Goal: Task Accomplishment & Management: Complete application form

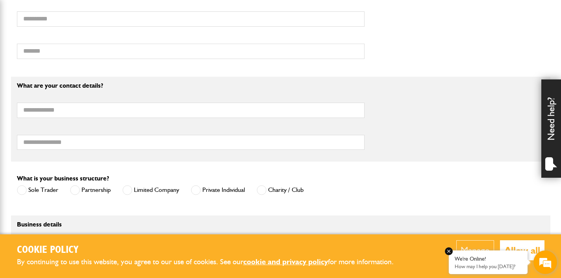
scroll to position [454, 0]
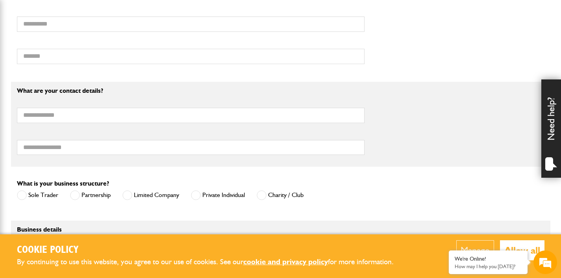
click at [521, 244] on button "Allow all" at bounding box center [522, 250] width 44 height 20
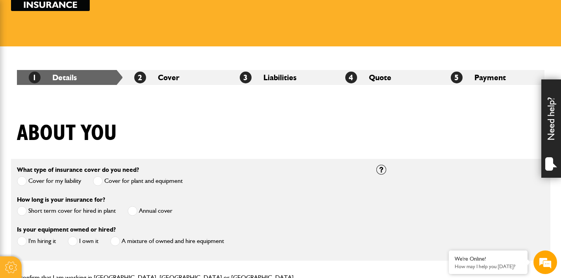
scroll to position [0, 0]
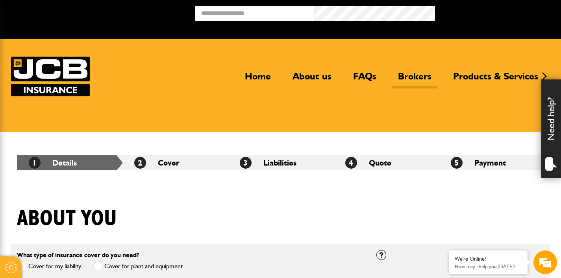
click at [405, 75] on link "Brokers" at bounding box center [414, 79] width 45 height 18
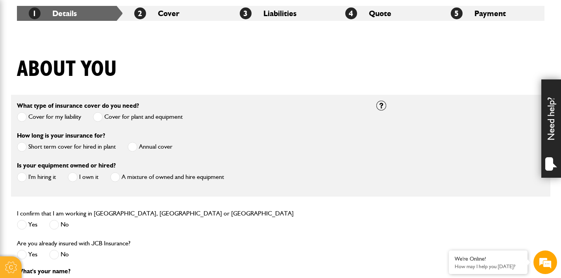
scroll to position [157, 0]
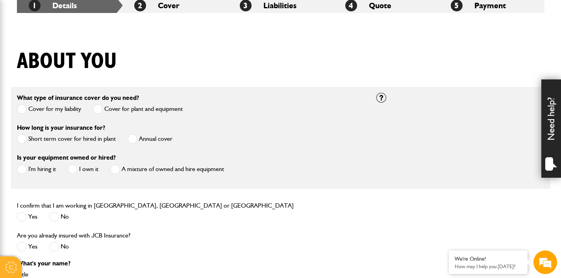
click at [20, 171] on span at bounding box center [22, 170] width 10 height 10
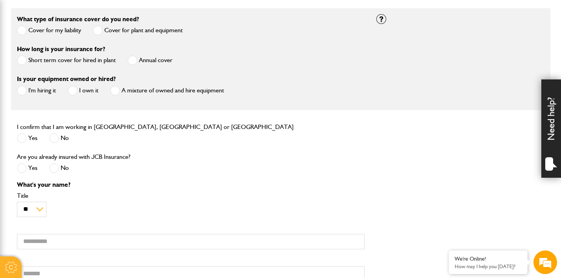
scroll to position [0, 0]
click at [57, 169] on span at bounding box center [54, 168] width 10 height 10
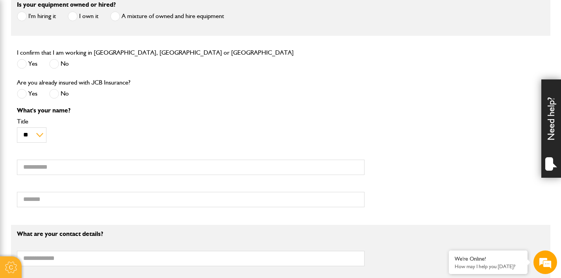
scroll to position [315, 0]
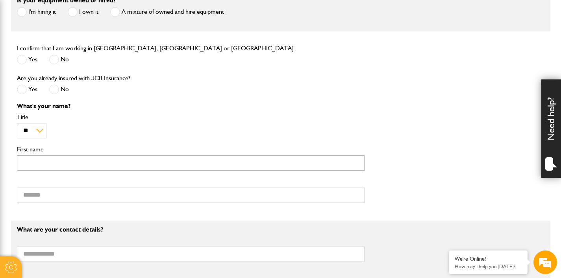
click at [59, 168] on input "First name" at bounding box center [191, 162] width 348 height 15
type input "*"
type input "*****"
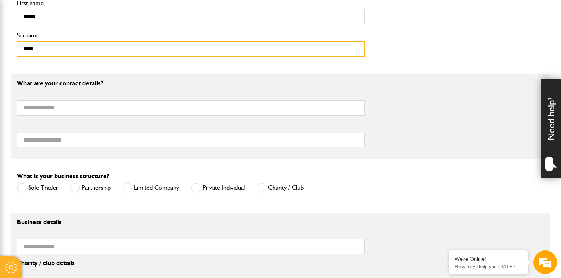
scroll to position [433, 0]
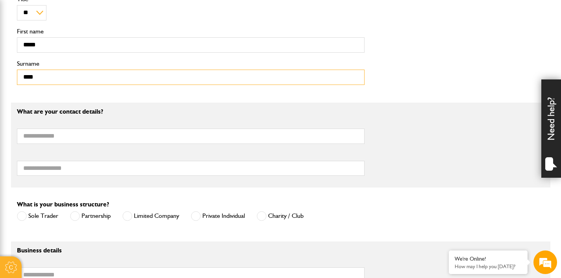
type input "****"
